Goal: Task Accomplishment & Management: Manage account settings

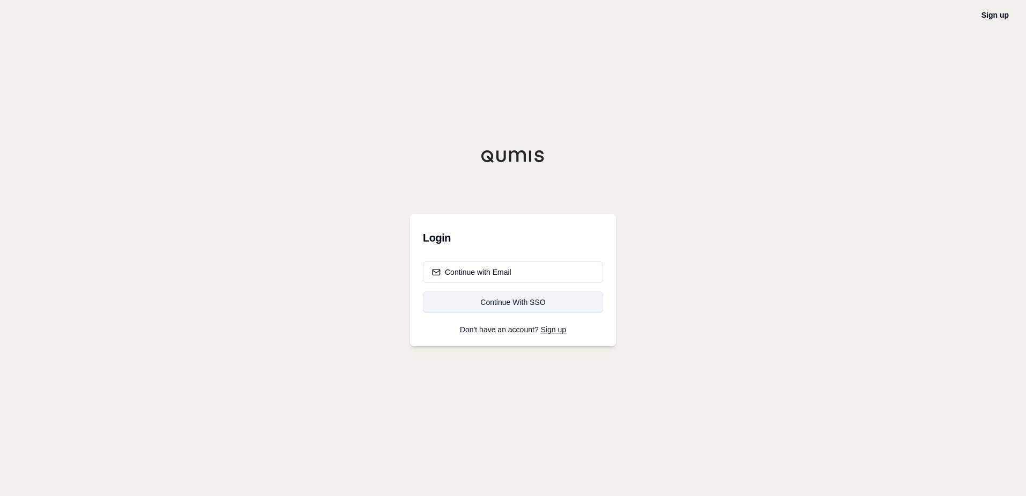
click at [545, 303] on div "Continue With SSO" at bounding box center [513, 302] width 162 height 11
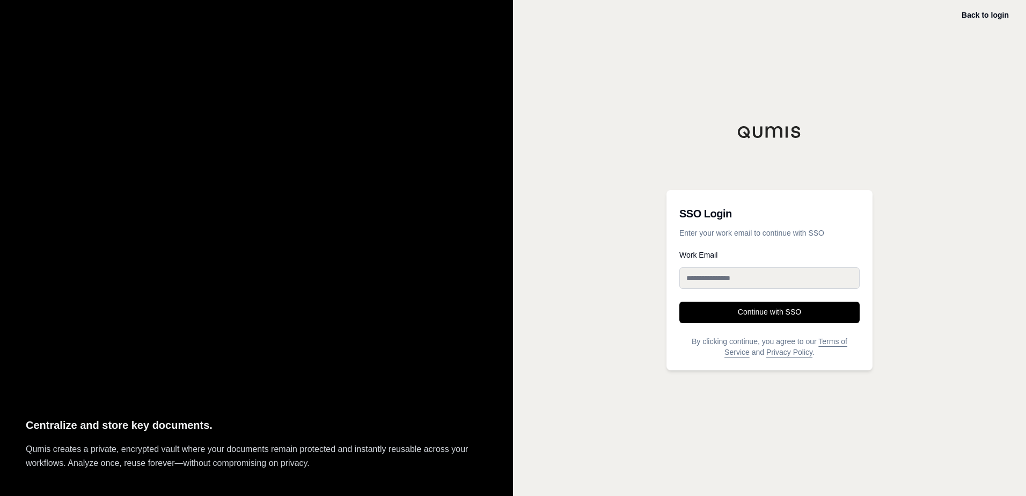
click at [708, 283] on input "Work Email" at bounding box center [770, 277] width 180 height 21
type input "**********"
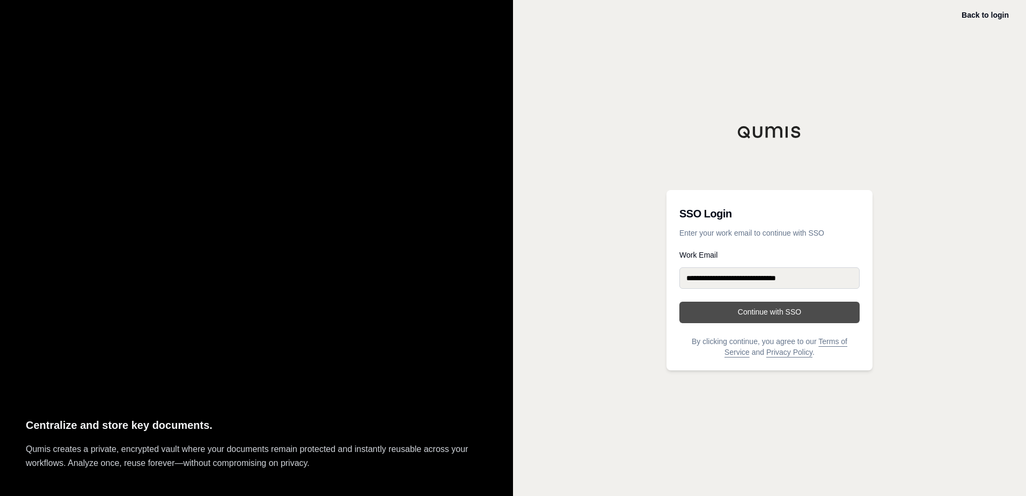
click at [732, 315] on button "Continue with SSO" at bounding box center [770, 312] width 180 height 21
